Goal: Transaction & Acquisition: Purchase product/service

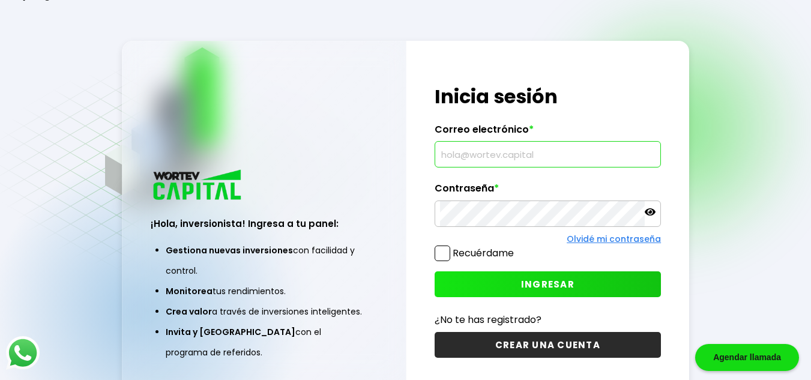
click at [467, 160] on input "text" at bounding box center [548, 154] width 216 height 25
type input "[EMAIL_ADDRESS][DOMAIN_NAME]"
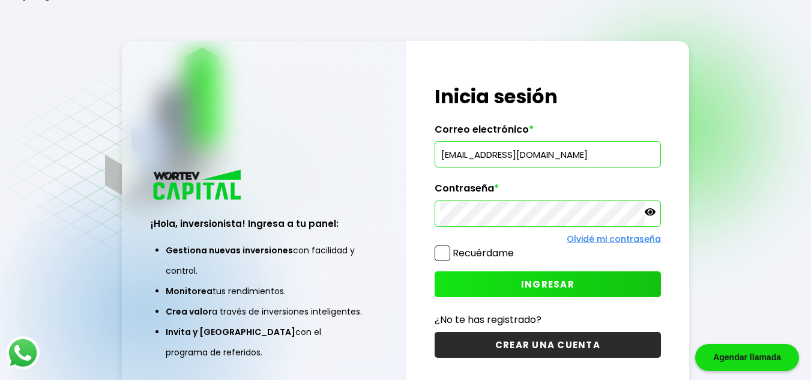
click at [518, 281] on button "INGRESAR" at bounding box center [548, 284] width 226 height 26
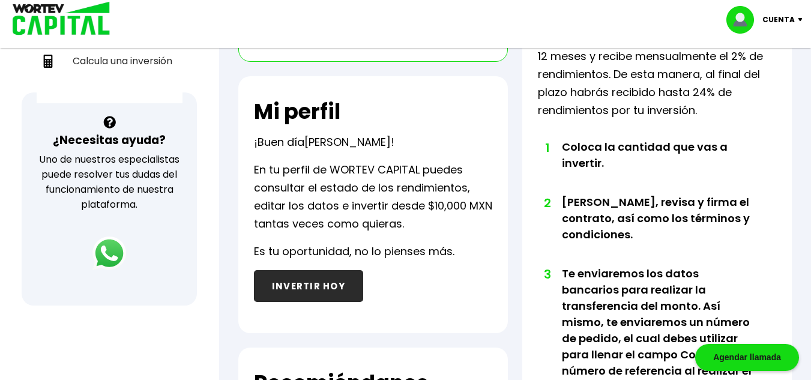
scroll to position [360, 0]
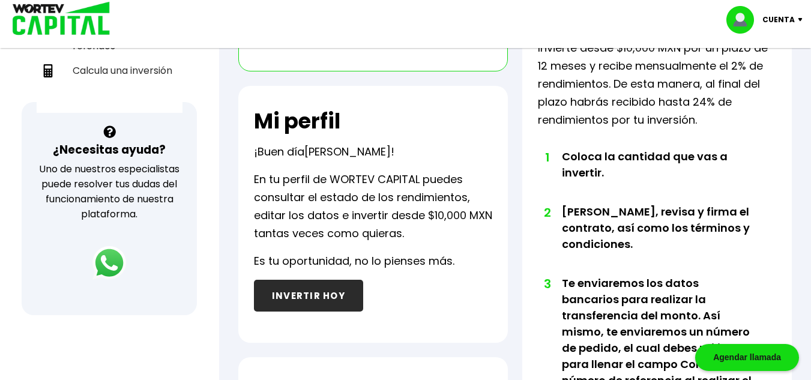
click at [286, 293] on button "INVERTIR HOY" at bounding box center [308, 296] width 109 height 32
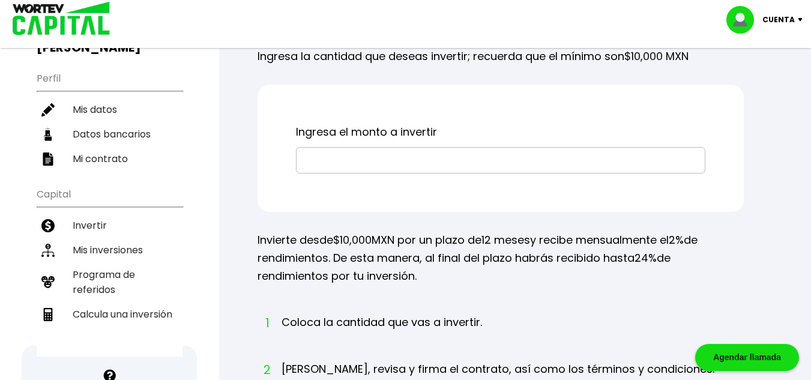
scroll to position [115, 0]
click at [335, 174] on input "text" at bounding box center [500, 161] width 399 height 25
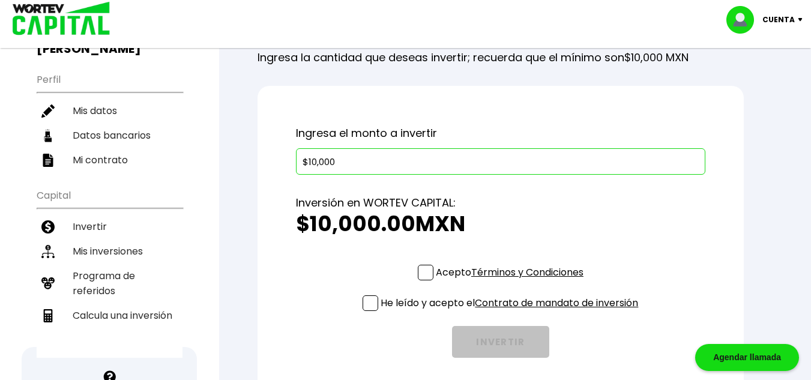
click at [426, 280] on span at bounding box center [426, 273] width 16 height 16
click at [512, 282] on input "Acepto Términos y Condiciones" at bounding box center [512, 282] width 0 height 0
click at [369, 311] on span at bounding box center [371, 303] width 16 height 16
click at [512, 312] on input "He leído y acepto el Contrato de mandato de inversión" at bounding box center [512, 312] width 0 height 0
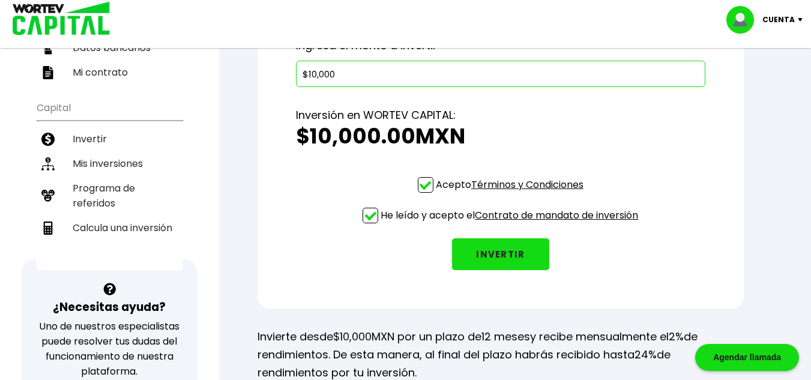
scroll to position [190, 0]
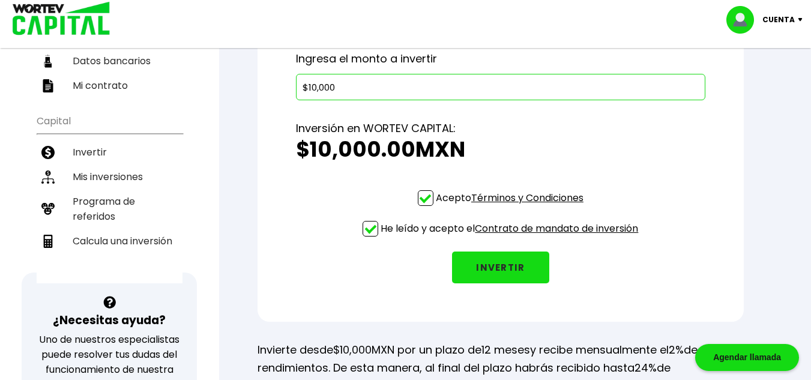
click at [315, 100] on input "$10,000" at bounding box center [500, 86] width 399 height 25
type input "$100,000"
click at [506, 283] on button "INVERTIR" at bounding box center [500, 268] width 97 height 32
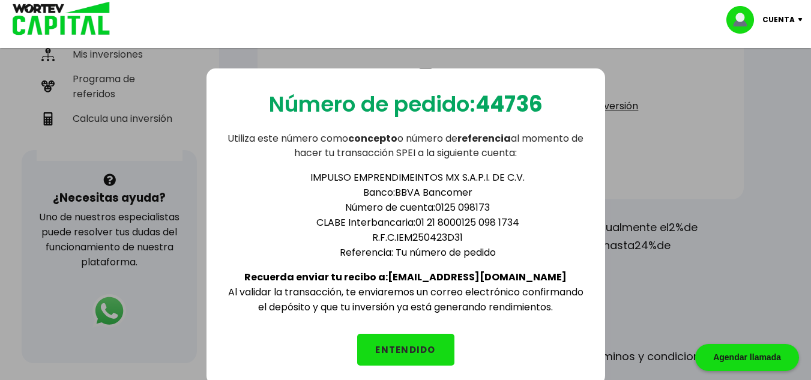
scroll to position [303, 0]
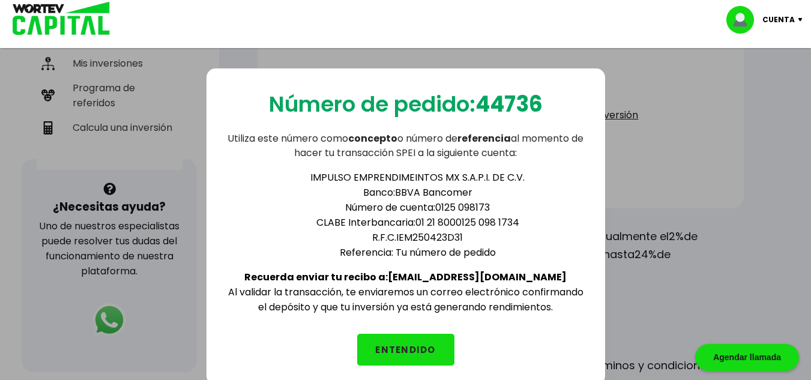
click at [420, 352] on button "ENTENDIDO" at bounding box center [405, 350] width 97 height 32
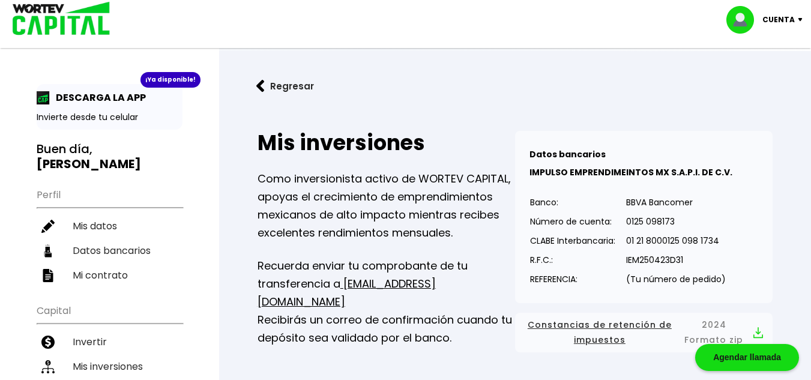
click at [498, 133] on h2 "Mis inversiones" at bounding box center [387, 143] width 258 height 24
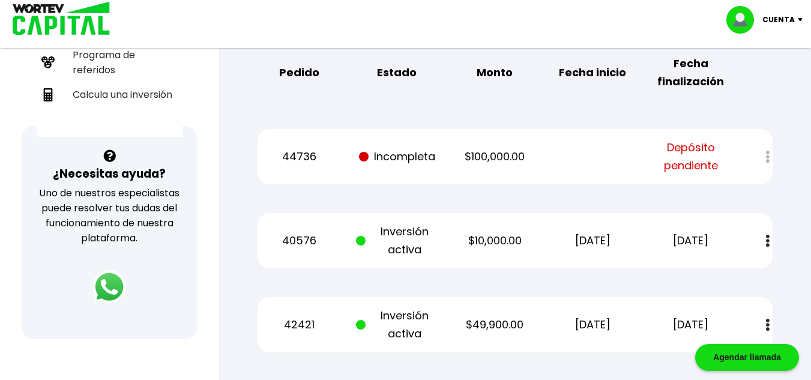
scroll to position [360, 0]
